Goal: Complete application form

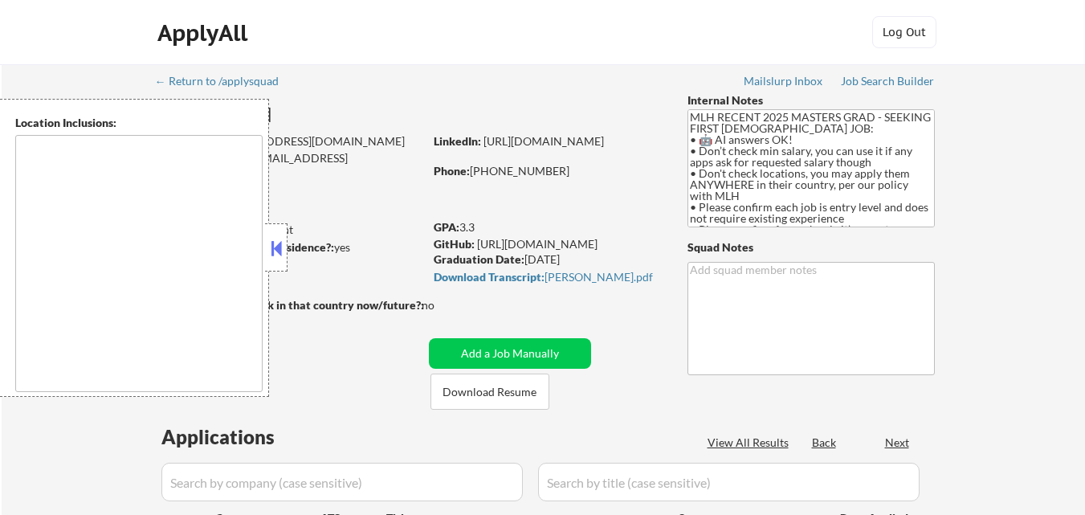
type textarea "country:[GEOGRAPHIC_DATA]"
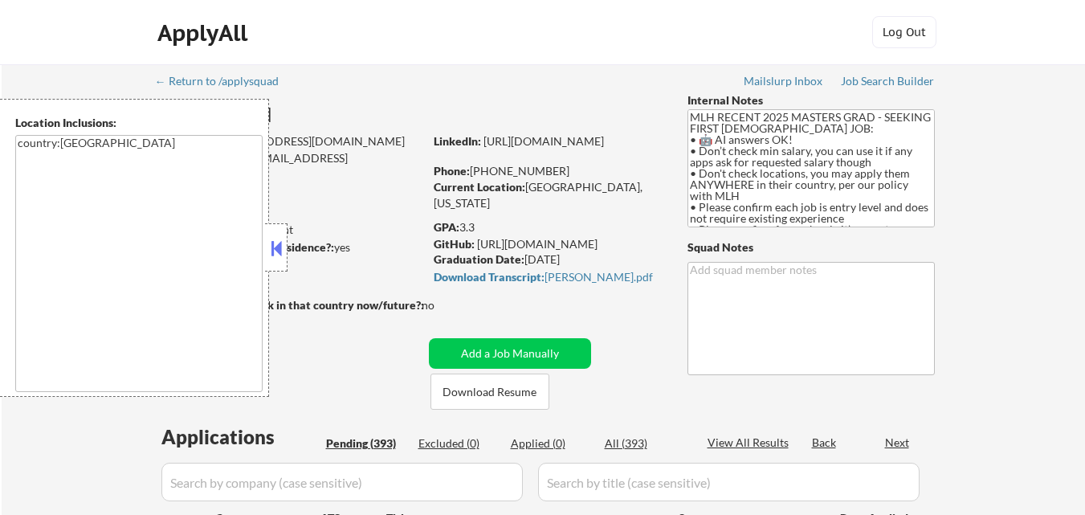
select select ""pending""
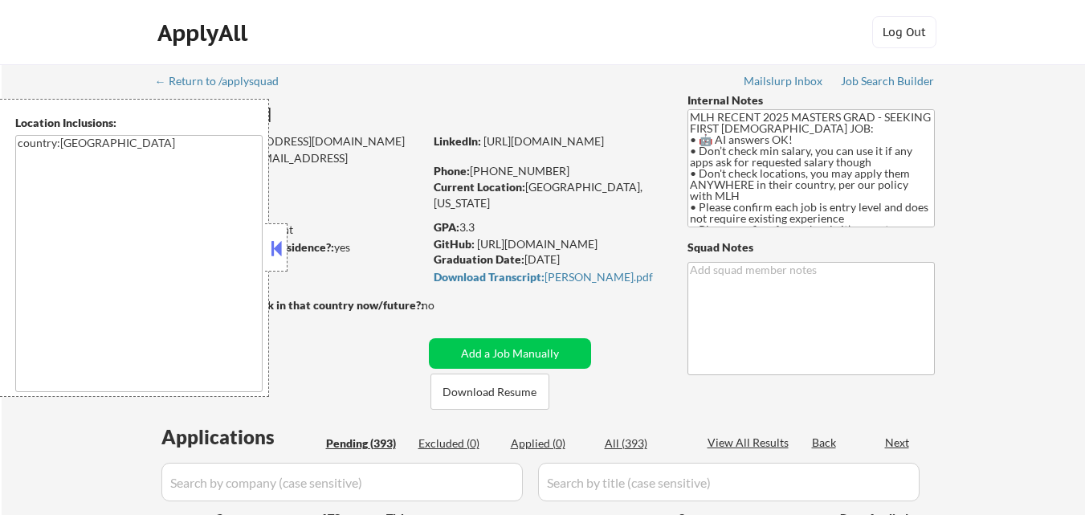
select select ""pending""
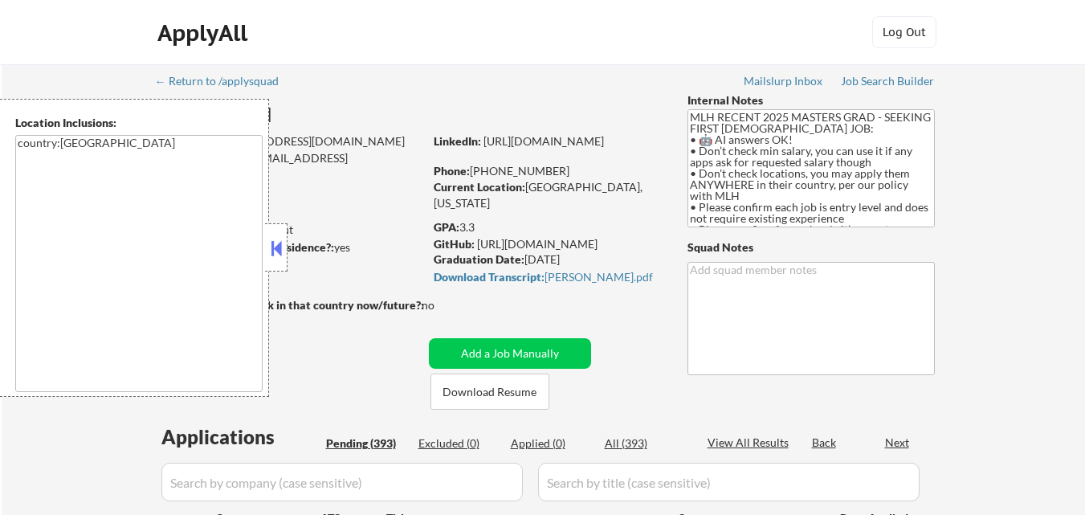
select select ""pending""
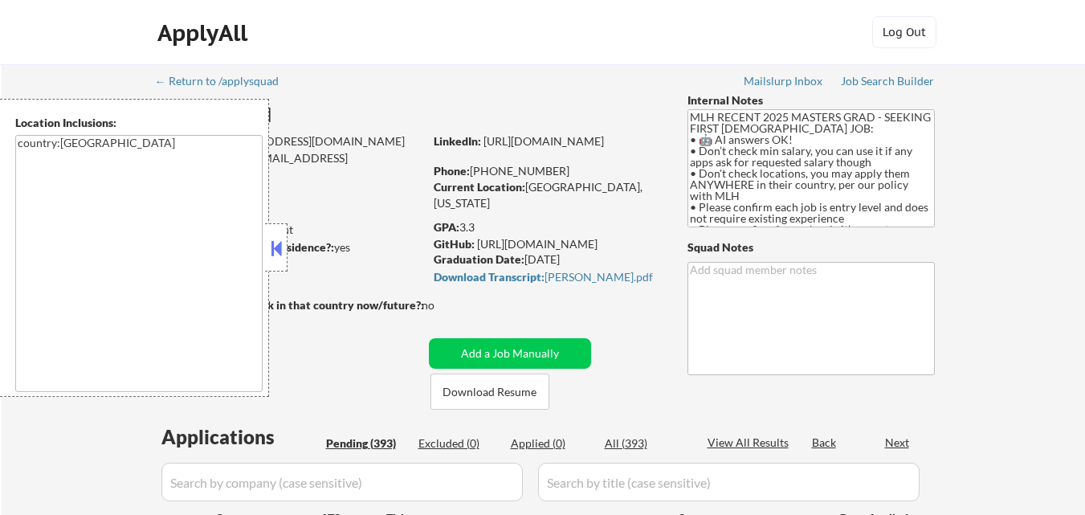
select select ""pending""
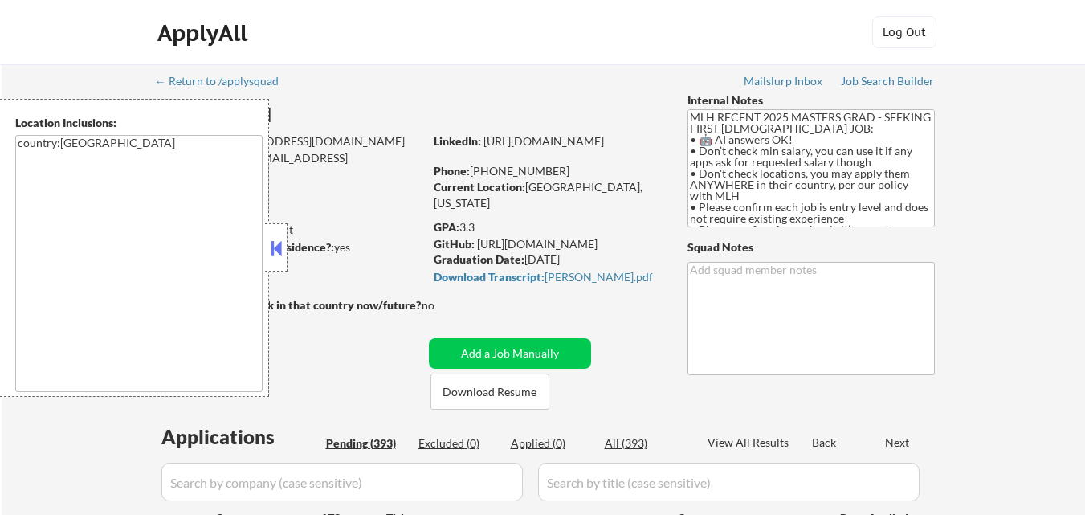
select select ""pending""
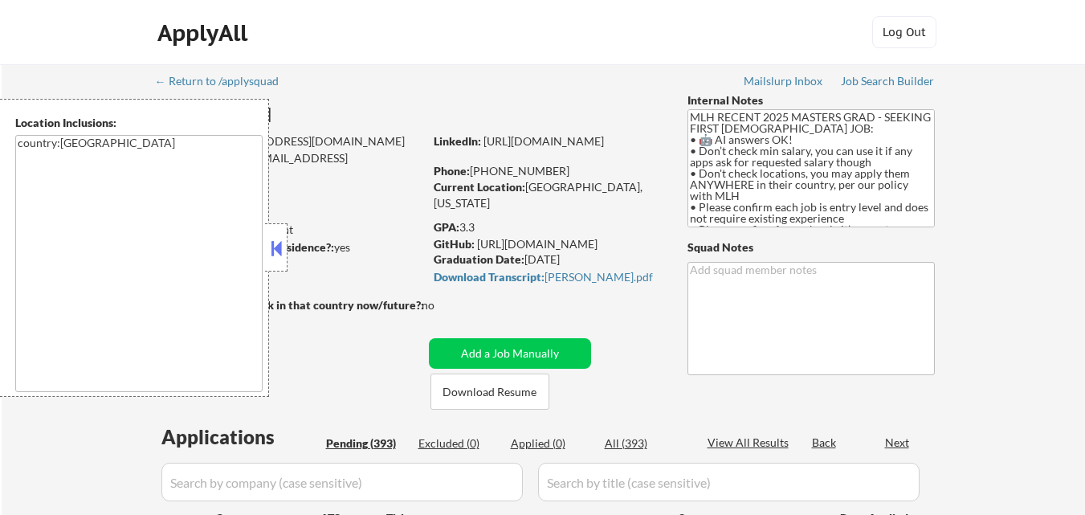
select select ""pending""
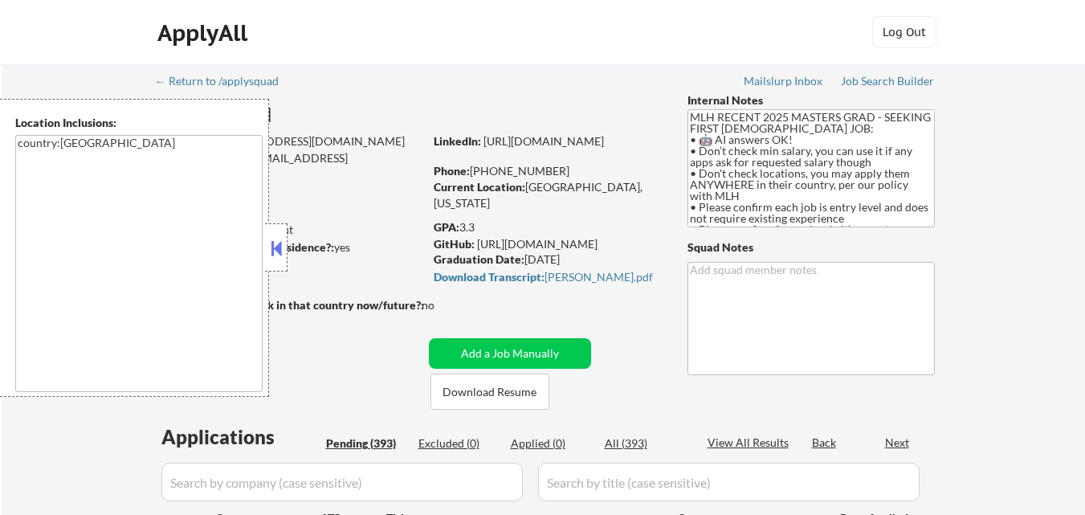
select select ""pending""
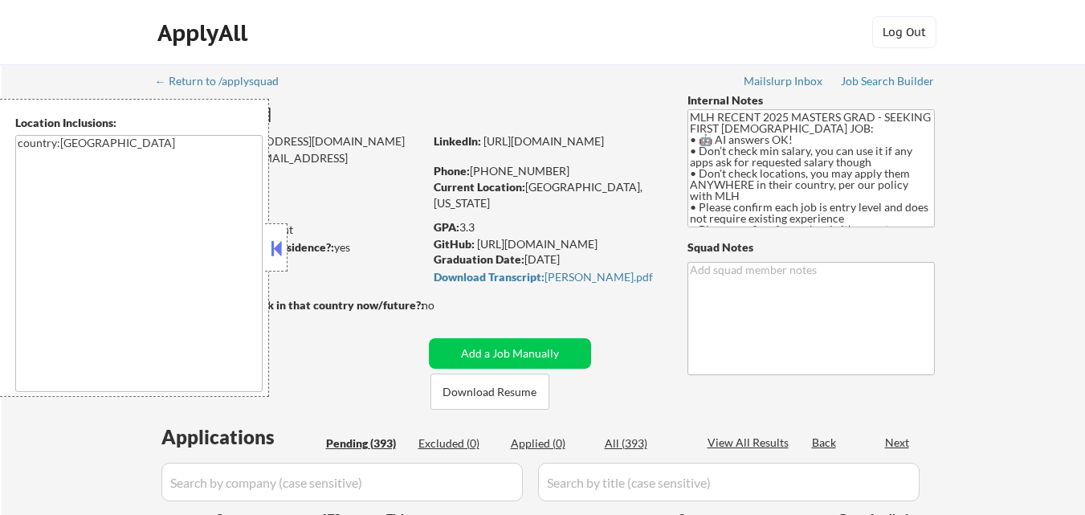
select select ""pending""
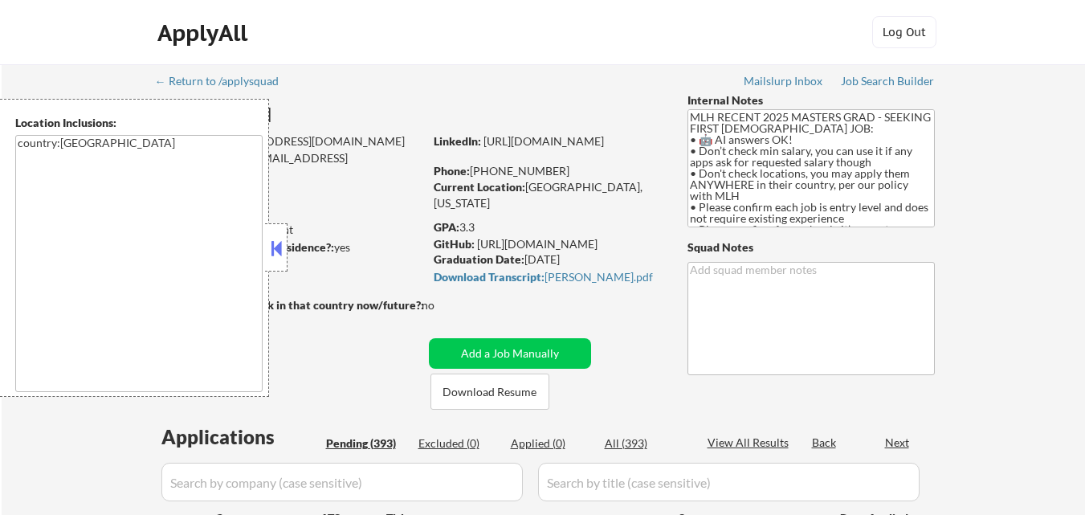
select select ""pending""
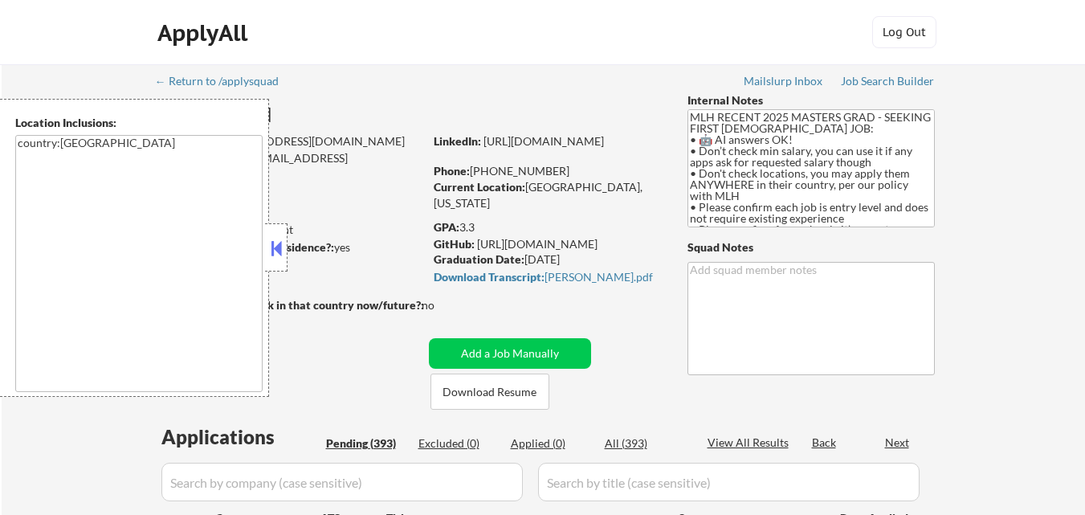
select select ""pending""
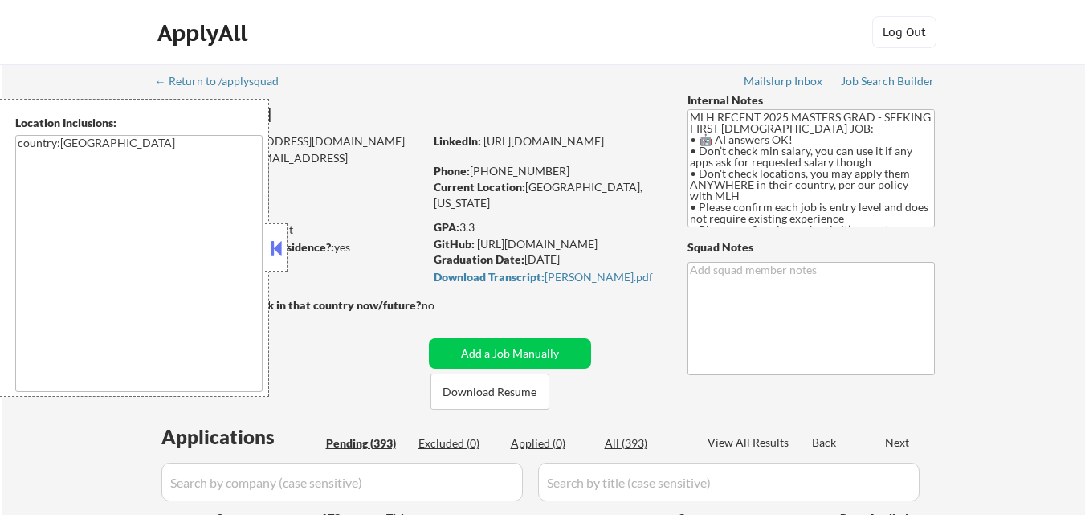
select select ""pending""
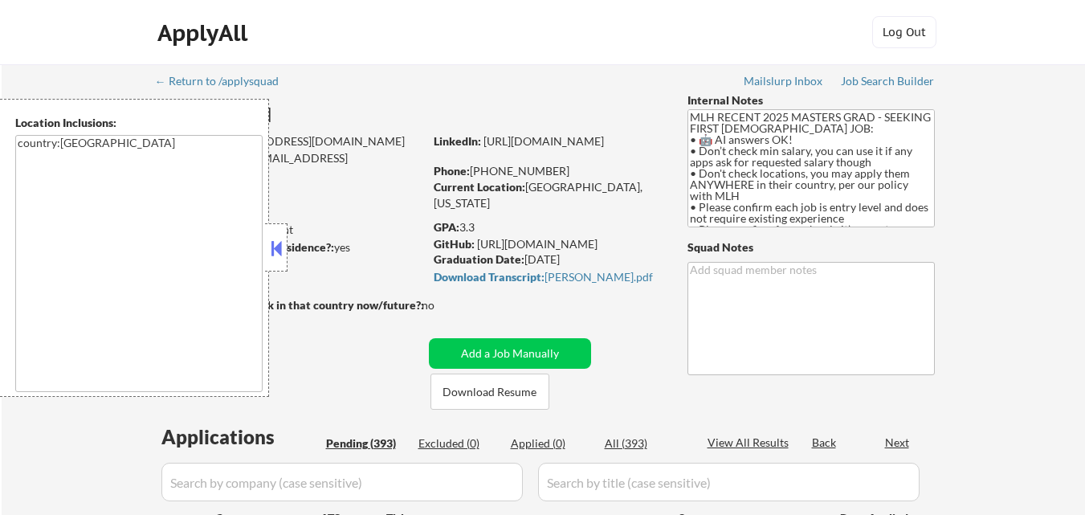
select select ""pending""
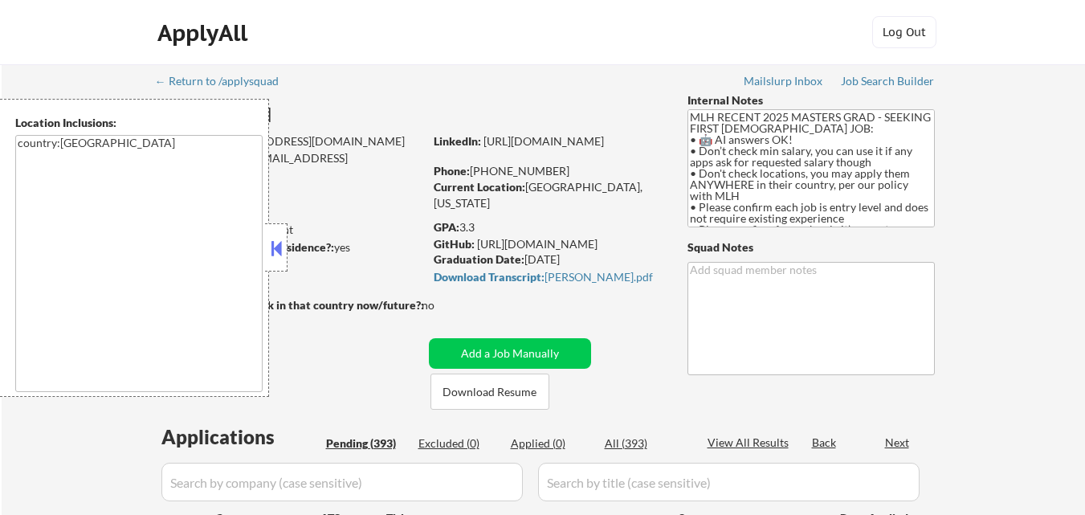
select select ""pending""
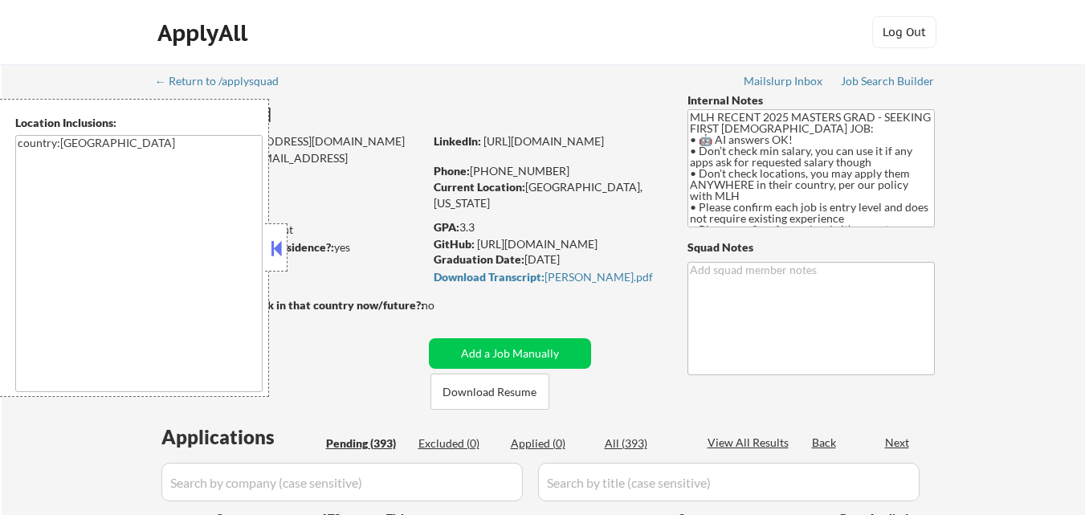
select select ""pending""
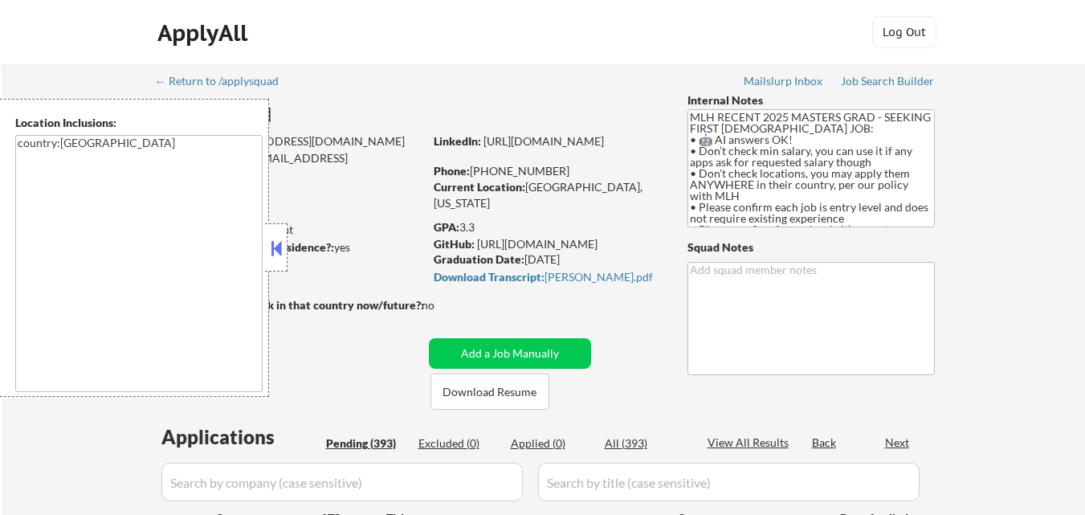
select select ""pending""
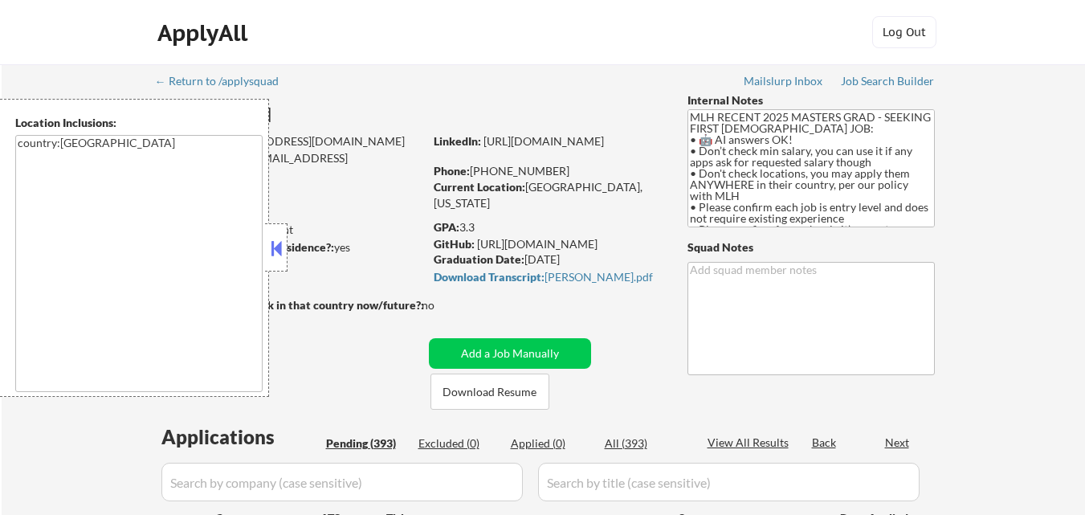
select select ""pending""
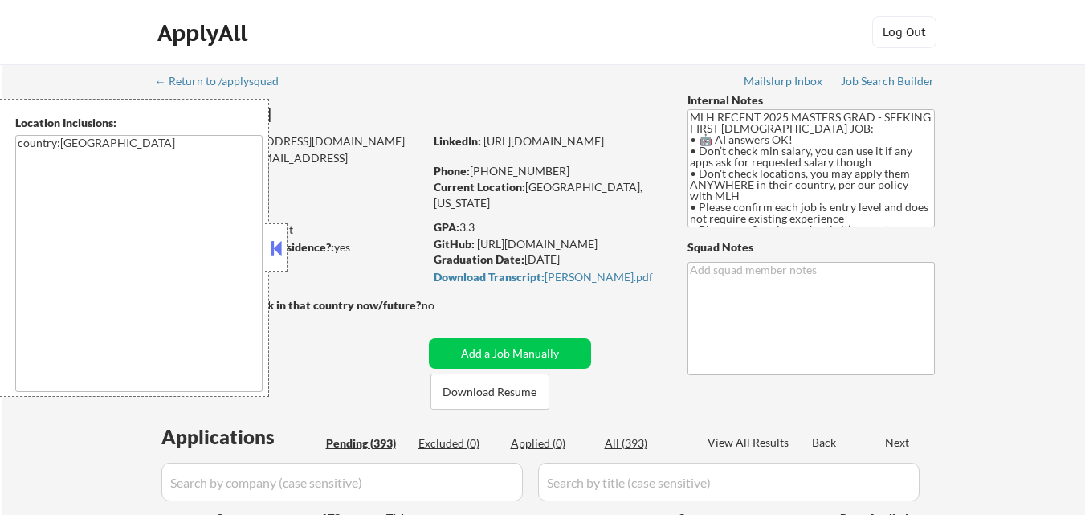
select select ""pending""
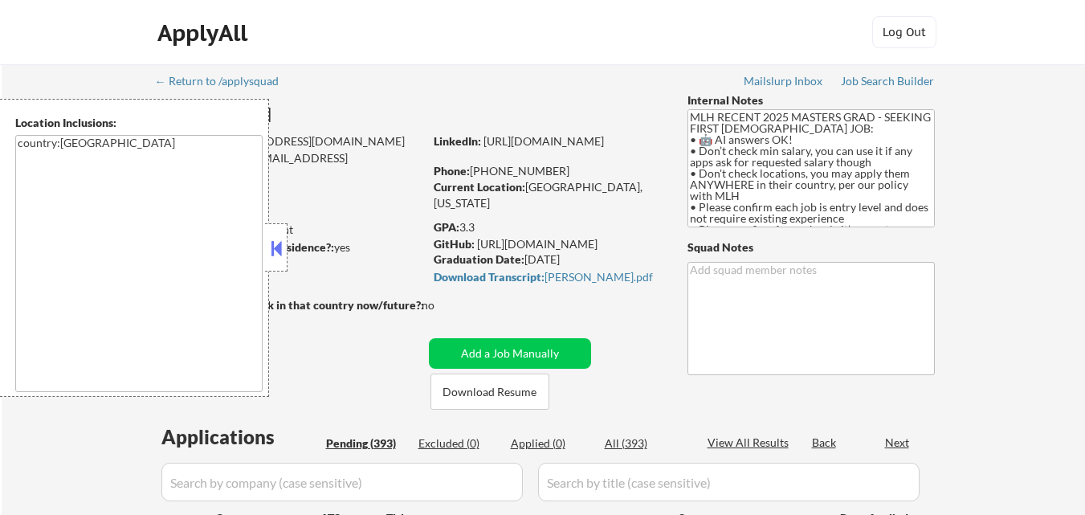
select select ""pending""
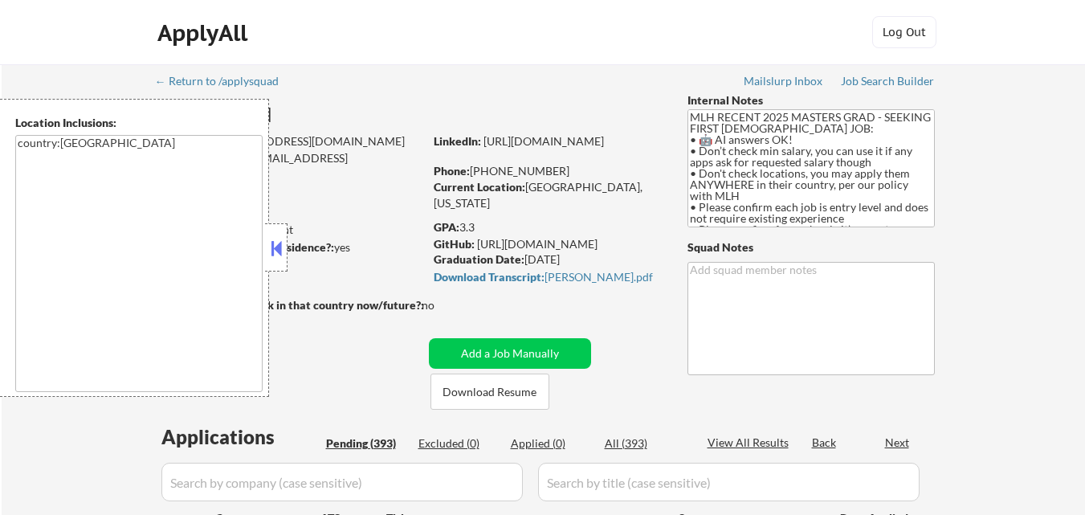
select select ""pending""
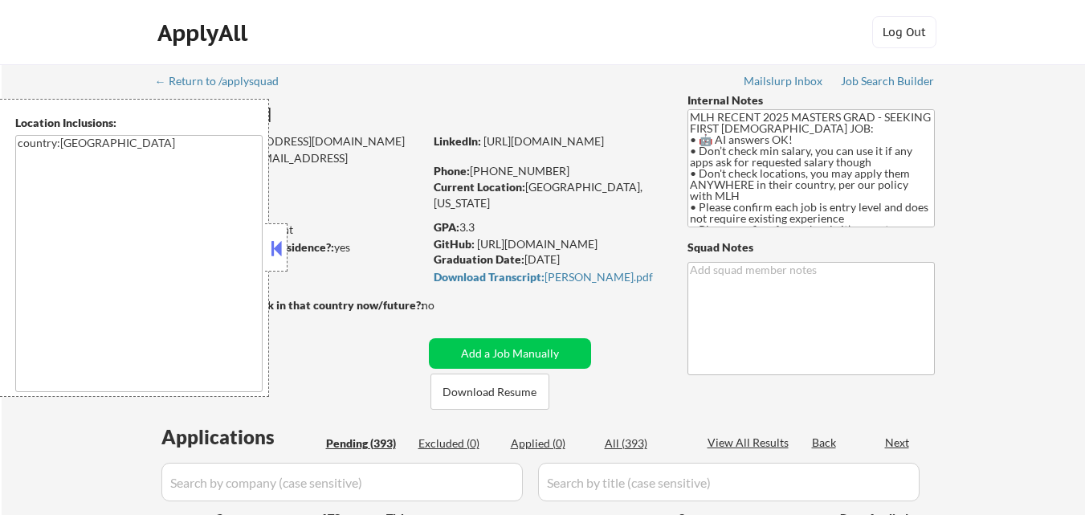
select select ""pending""
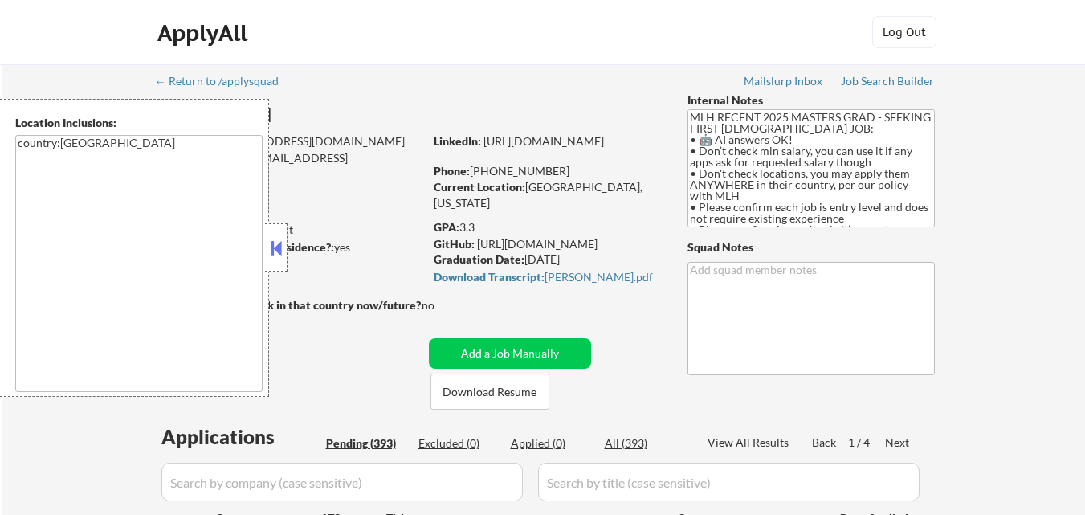
type textarea "[PERSON_NAME]"
